Goal: Find specific page/section: Find specific page/section

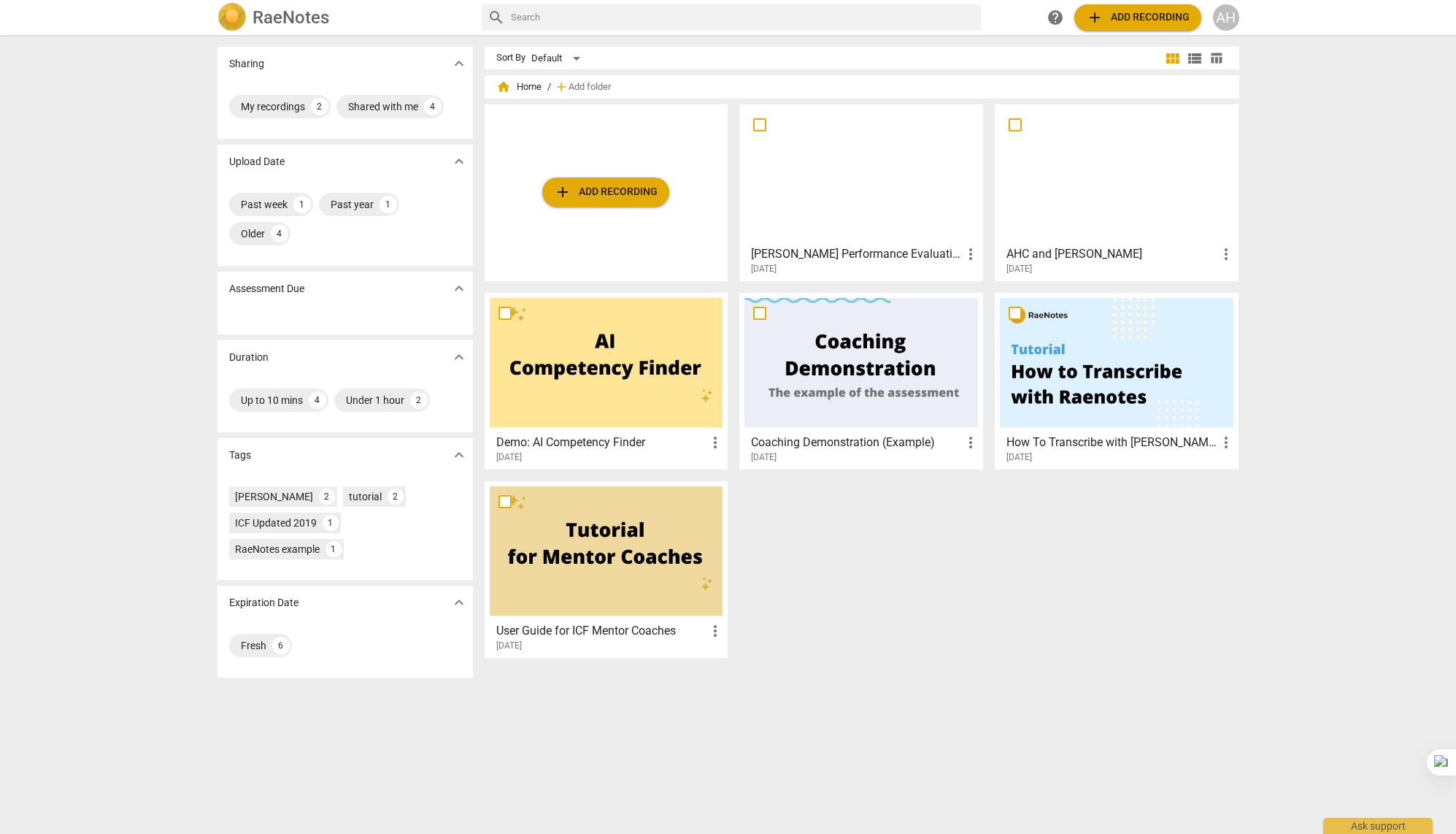
click at [1061, 185] on div at bounding box center [1116, 174] width 234 height 129
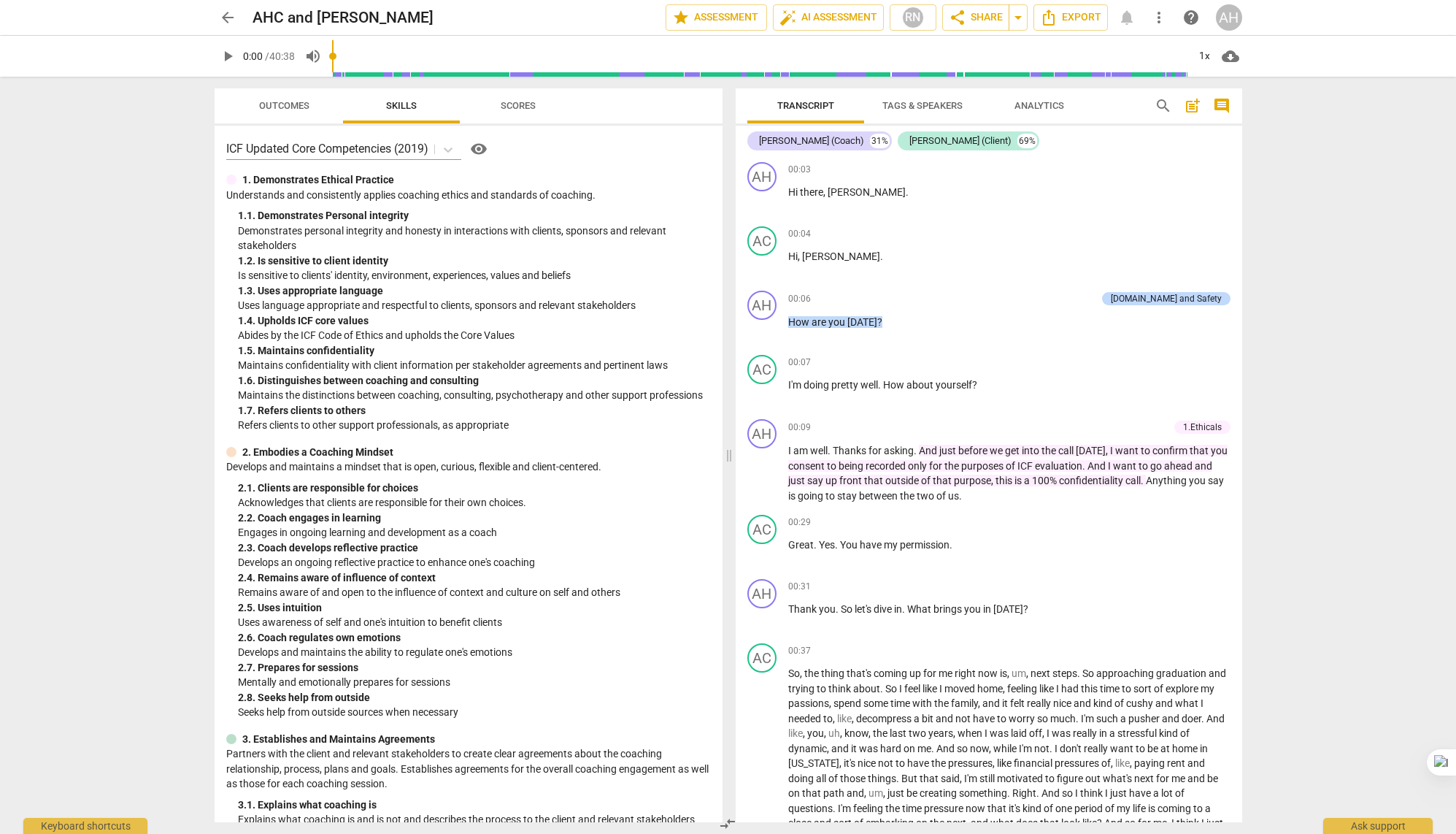
click at [520, 111] on span "Scores" at bounding box center [518, 106] width 70 height 20
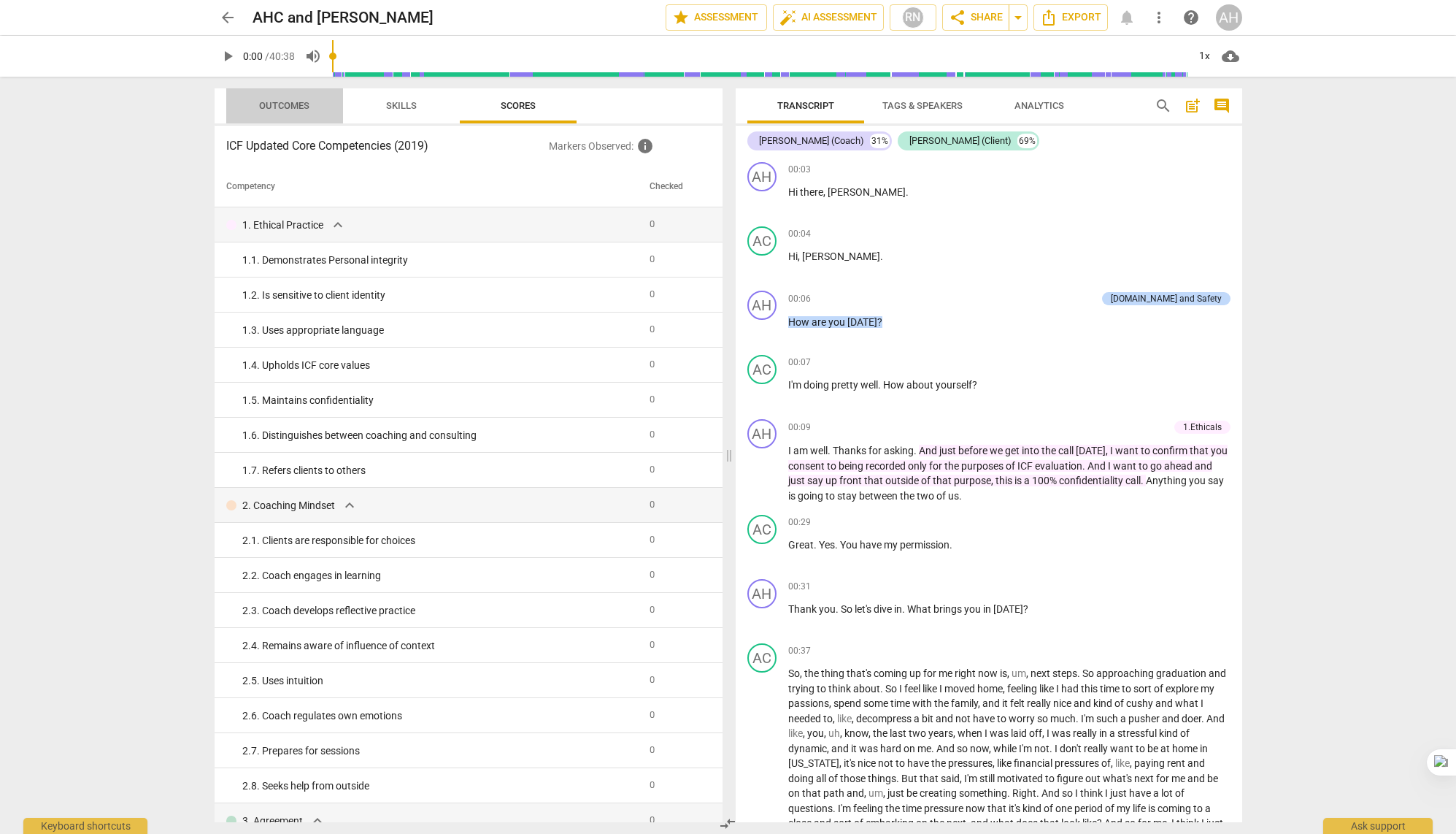
click at [266, 103] on span "Outcomes" at bounding box center [284, 106] width 50 height 11
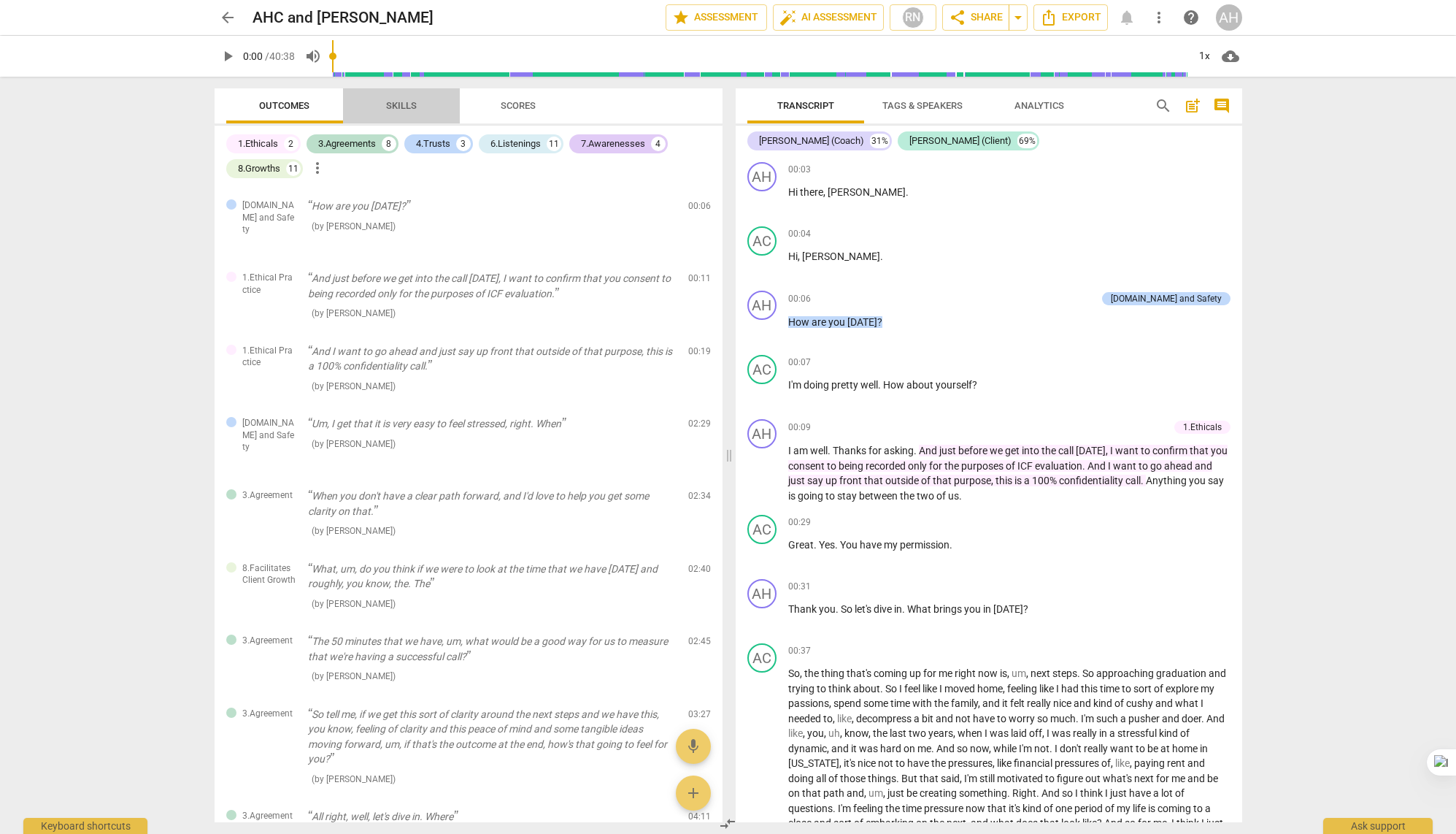
click at [403, 101] on span "Skills" at bounding box center [401, 106] width 30 height 11
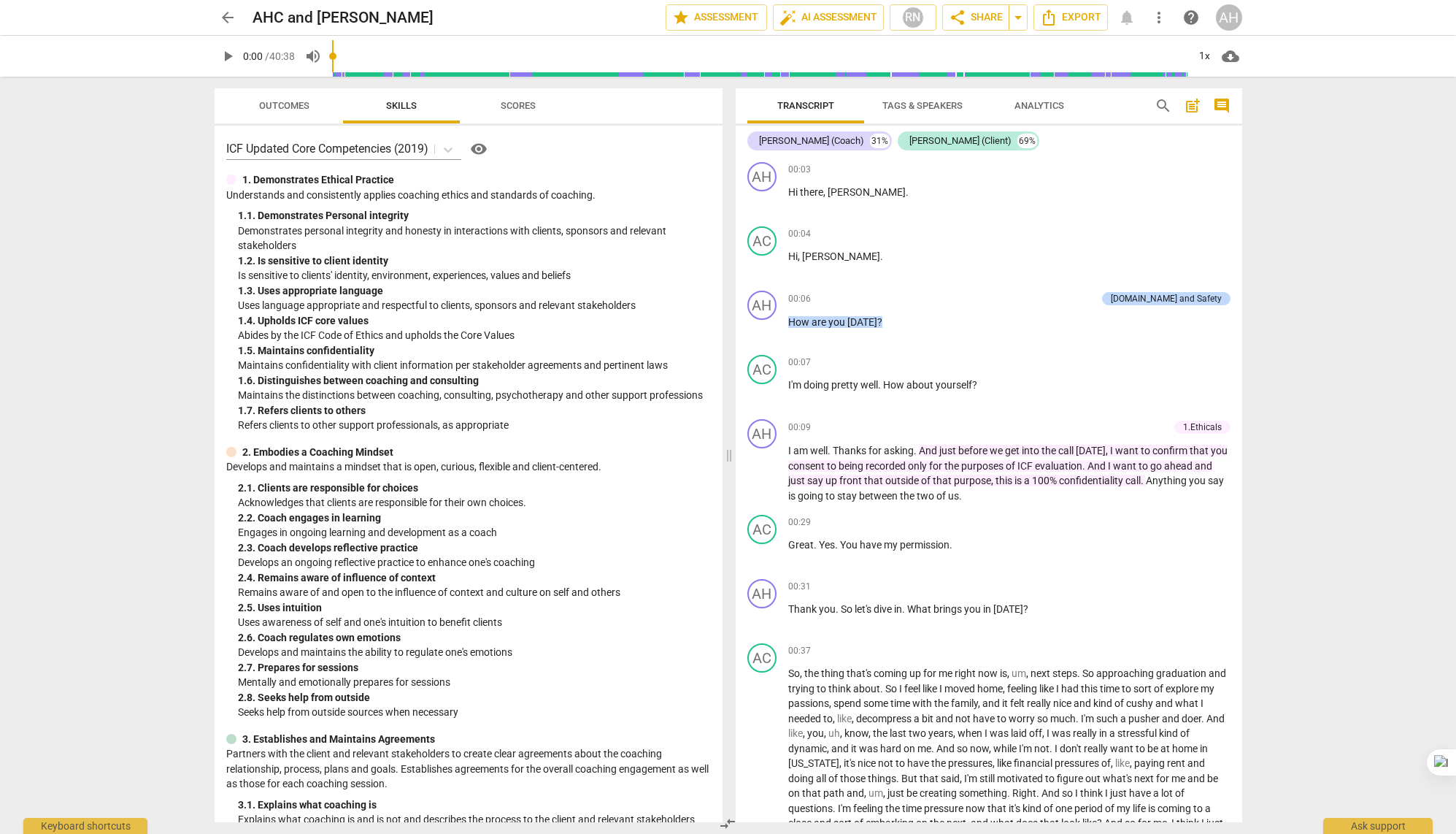
click at [293, 104] on span "Outcomes" at bounding box center [284, 106] width 50 height 11
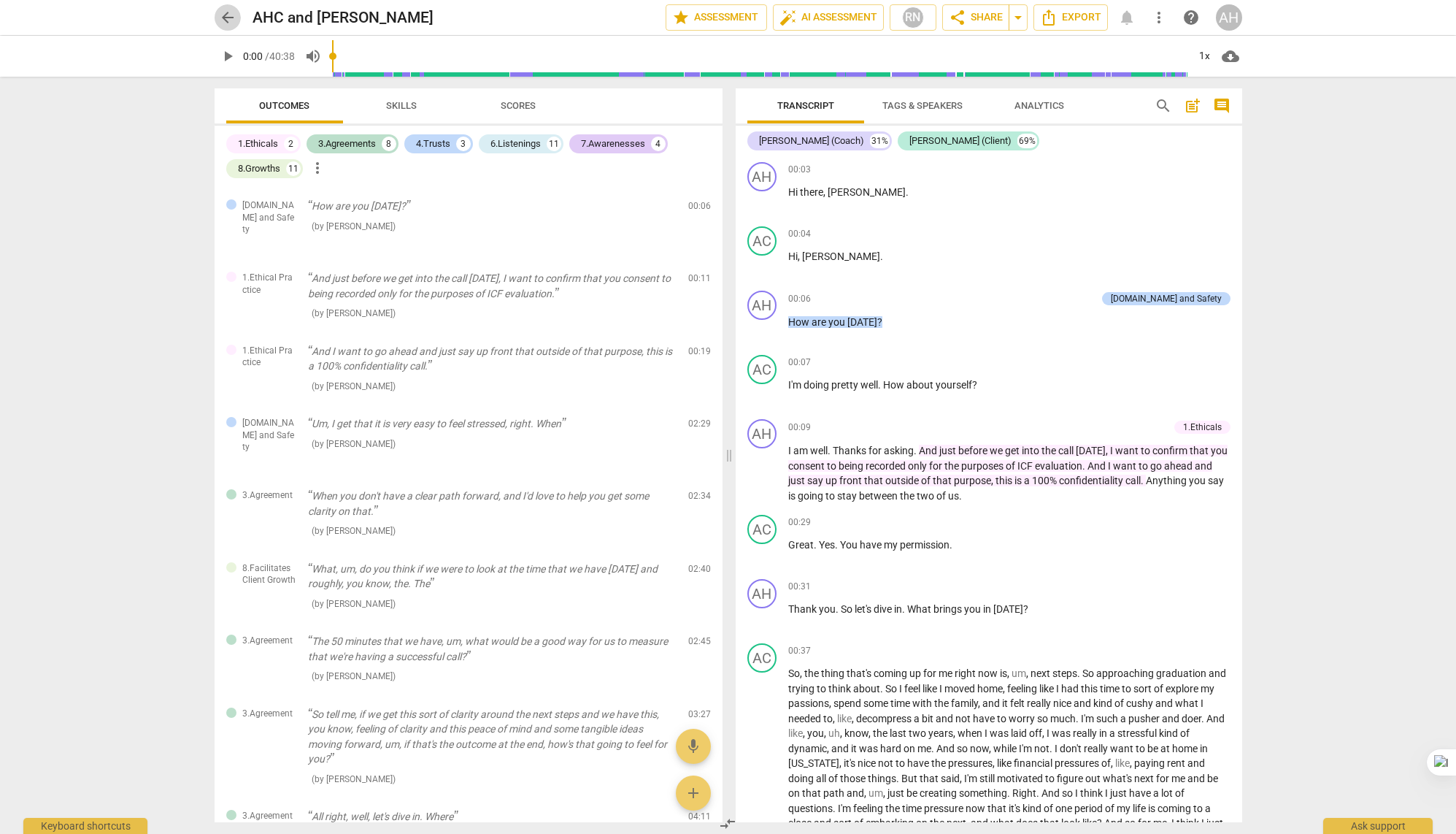
click at [228, 13] on span "arrow_back" at bounding box center [227, 17] width 18 height 18
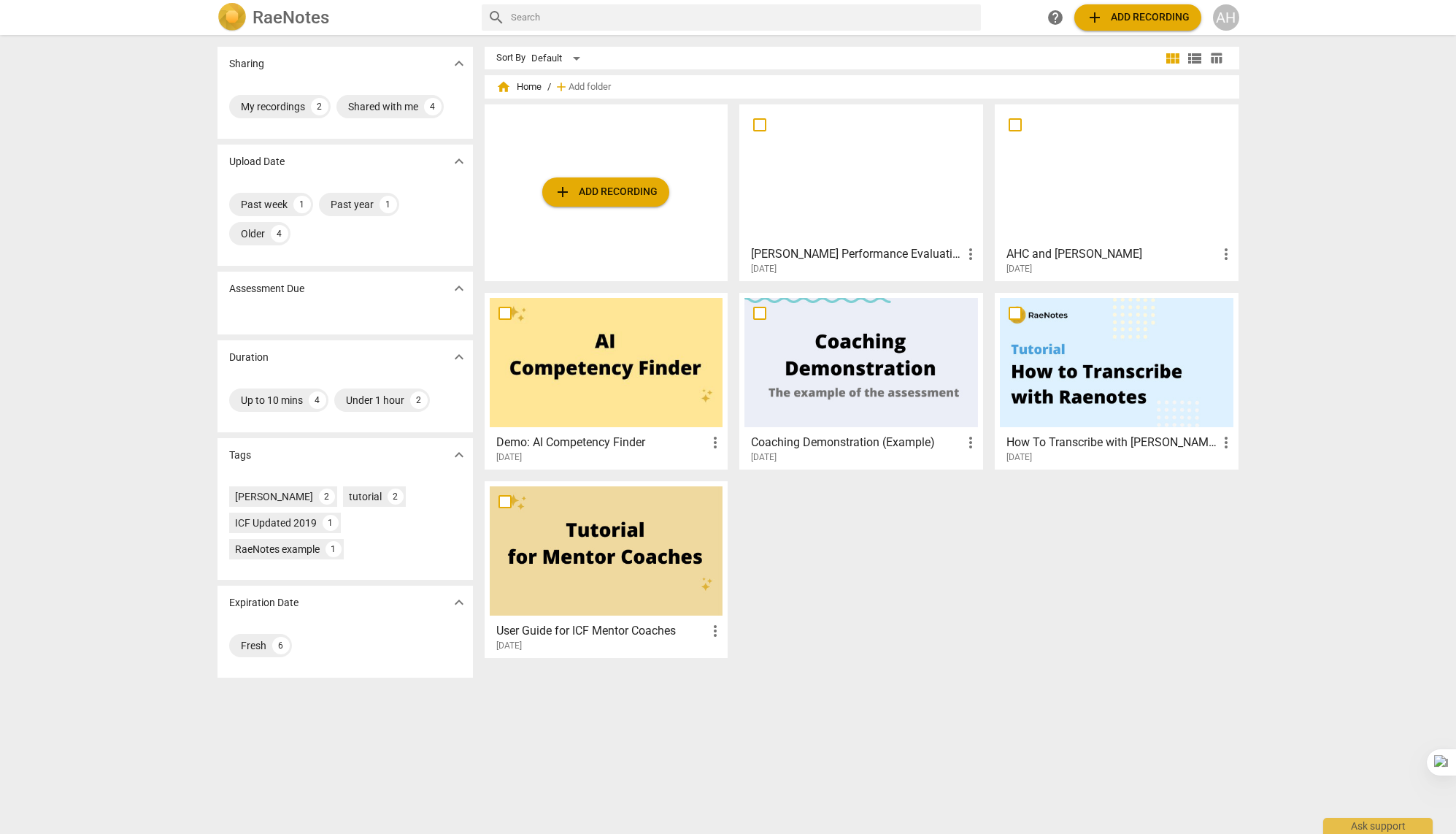
click at [806, 180] on div at bounding box center [861, 174] width 234 height 129
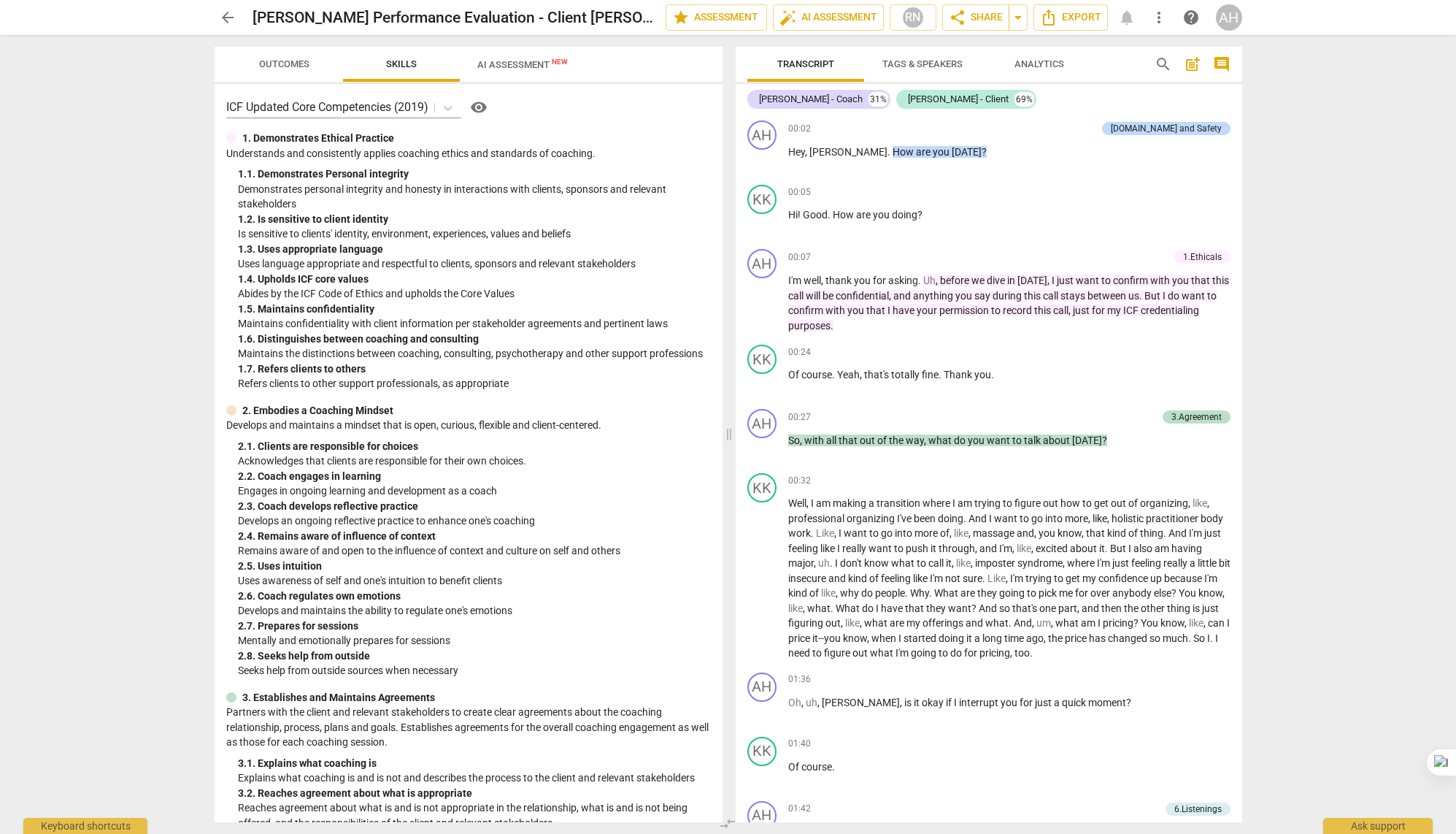
click at [285, 63] on span "Outcomes" at bounding box center [284, 64] width 50 height 11
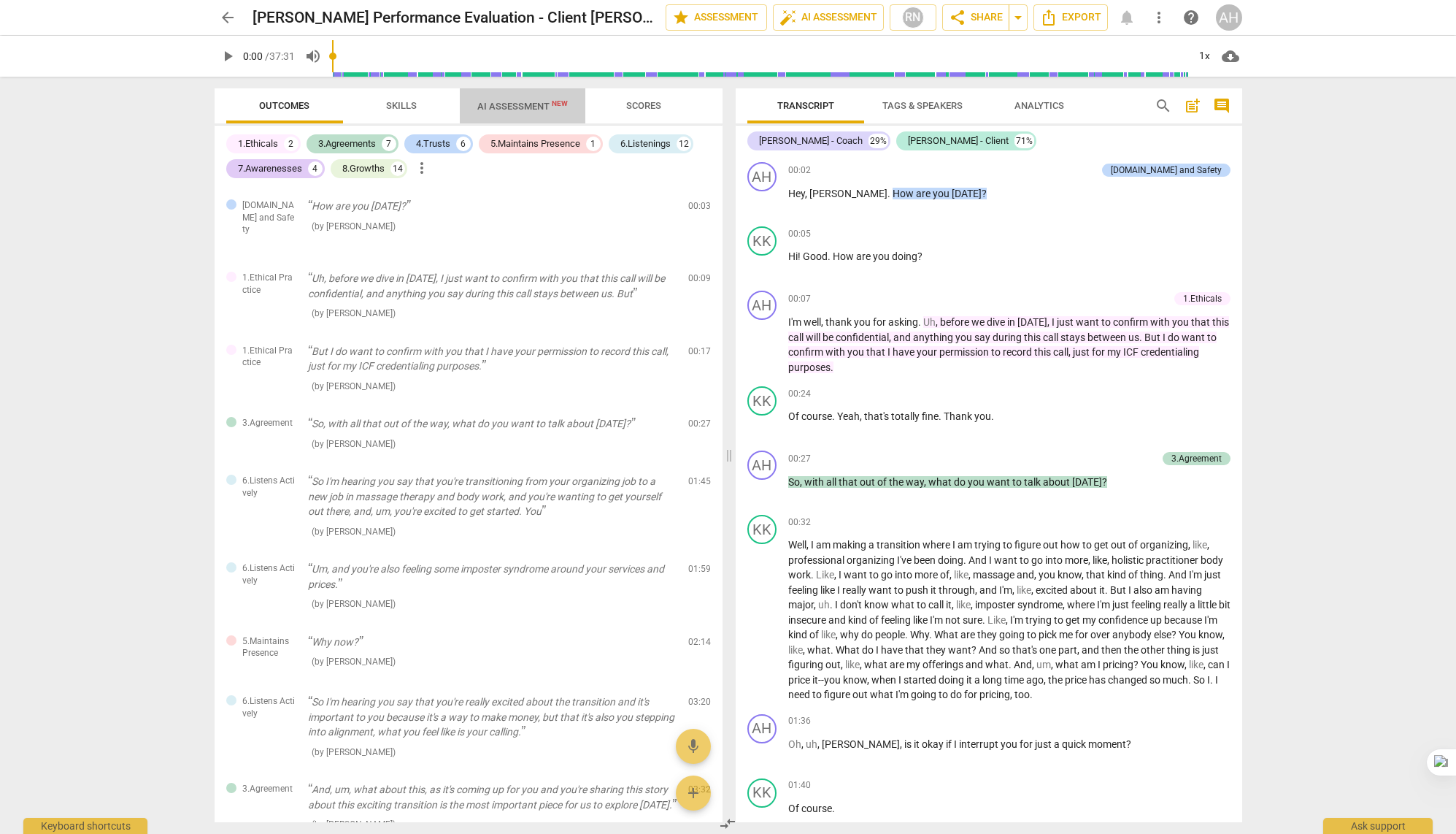
click at [524, 101] on span "AI Assessment New" at bounding box center [523, 106] width 91 height 11
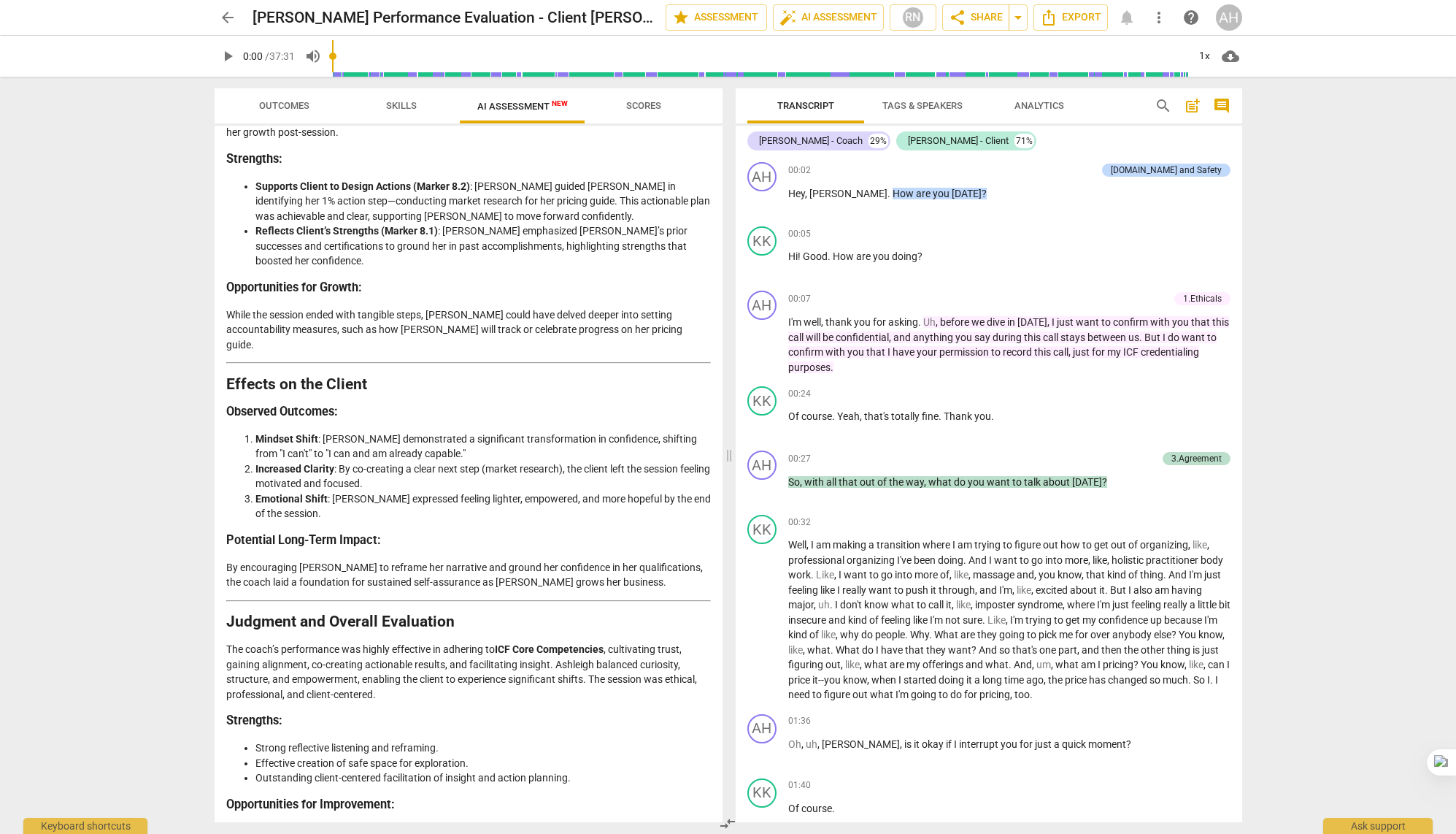
scroll to position [2471, 0]
